Goal: Find specific fact: Find specific fact

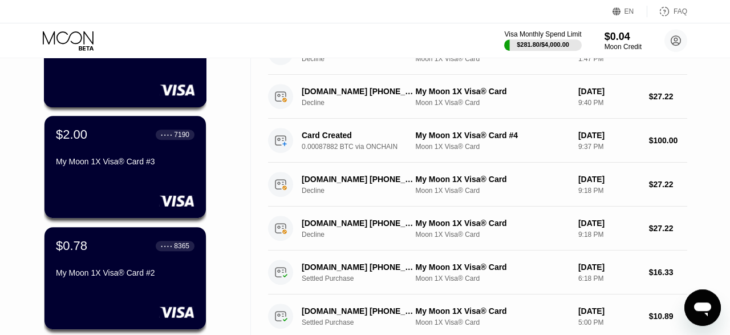
scroll to position [59, 0]
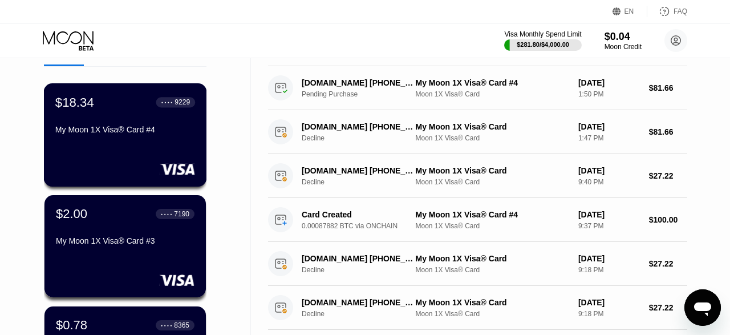
click at [136, 155] on div "$18.34 ● ● ● ● 9229 My Moon 1X Visa® Card #4" at bounding box center [125, 134] width 163 height 103
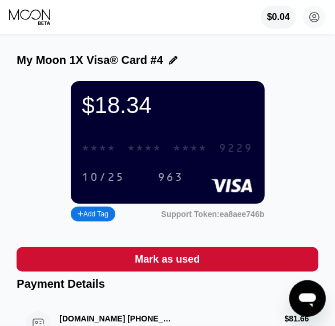
click at [172, 158] on div "* * * * * * * * * * * * 9229" at bounding box center [167, 147] width 185 height 23
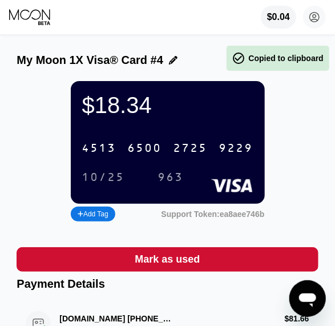
click at [248, 153] on div "9229" at bounding box center [236, 148] width 34 height 13
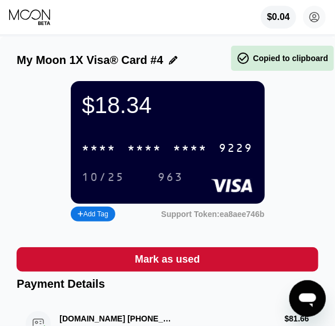
click at [153, 152] on div "* * * *" at bounding box center [145, 148] width 34 height 13
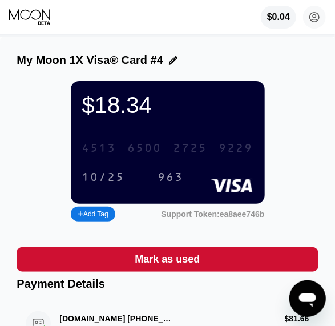
drag, startPoint x: 255, startPoint y: 158, endPoint x: 119, endPoint y: 163, distance: 136.4
click at [119, 160] on div "[CREDIT_CARD_NUMBER]" at bounding box center [167, 147] width 185 height 23
click at [113, 183] on div "10/25" at bounding box center [103, 177] width 43 height 13
click at [173, 21] on div "$0.04 [EMAIL_ADDRESS][DOMAIN_NAME]  Home Settings Support Careers About Us Log…" at bounding box center [167, 17] width 335 height 34
click at [194, 149] on div "* * * * * * * * * * * * 9229" at bounding box center [167, 147] width 185 height 23
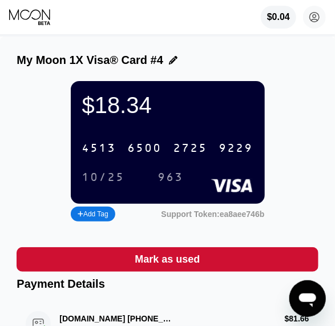
click at [204, 150] on div "2725" at bounding box center [190, 148] width 34 height 13
click at [201, 21] on div "$0.04 [EMAIL_ADDRESS][DOMAIN_NAME]  Home Settings Support Careers About Us Log…" at bounding box center [167, 17] width 335 height 34
